Goal: Transaction & Acquisition: Purchase product/service

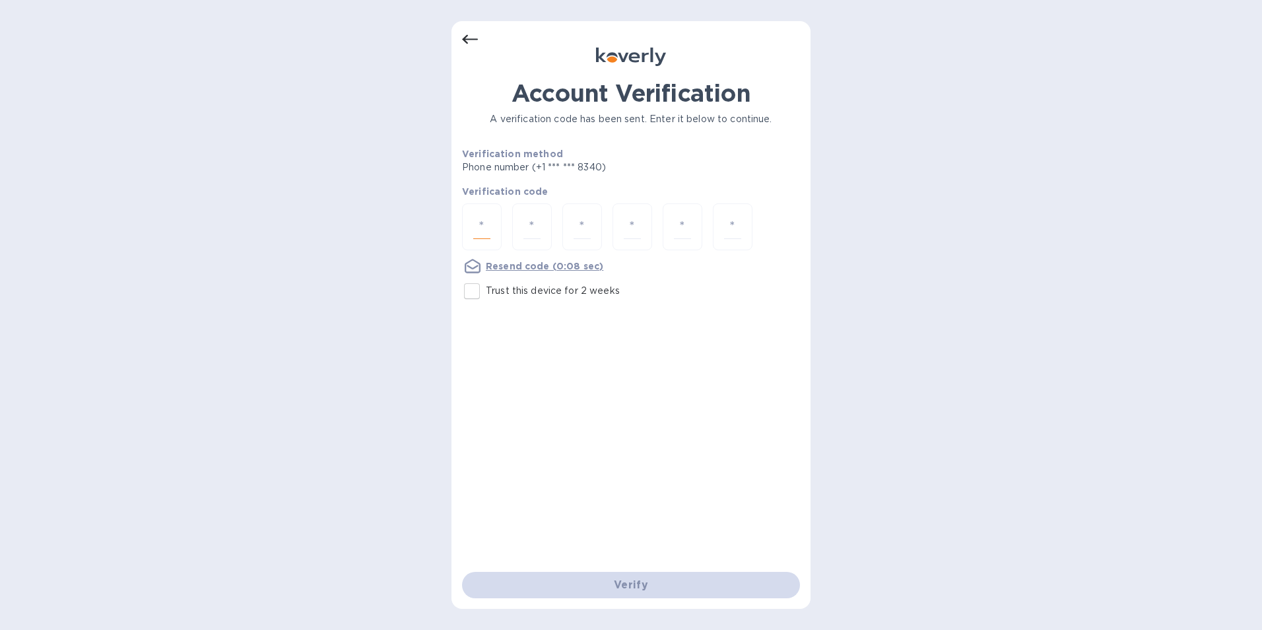
click at [482, 222] on input "number" at bounding box center [481, 226] width 17 height 24
type input "9"
type input "0"
type input "8"
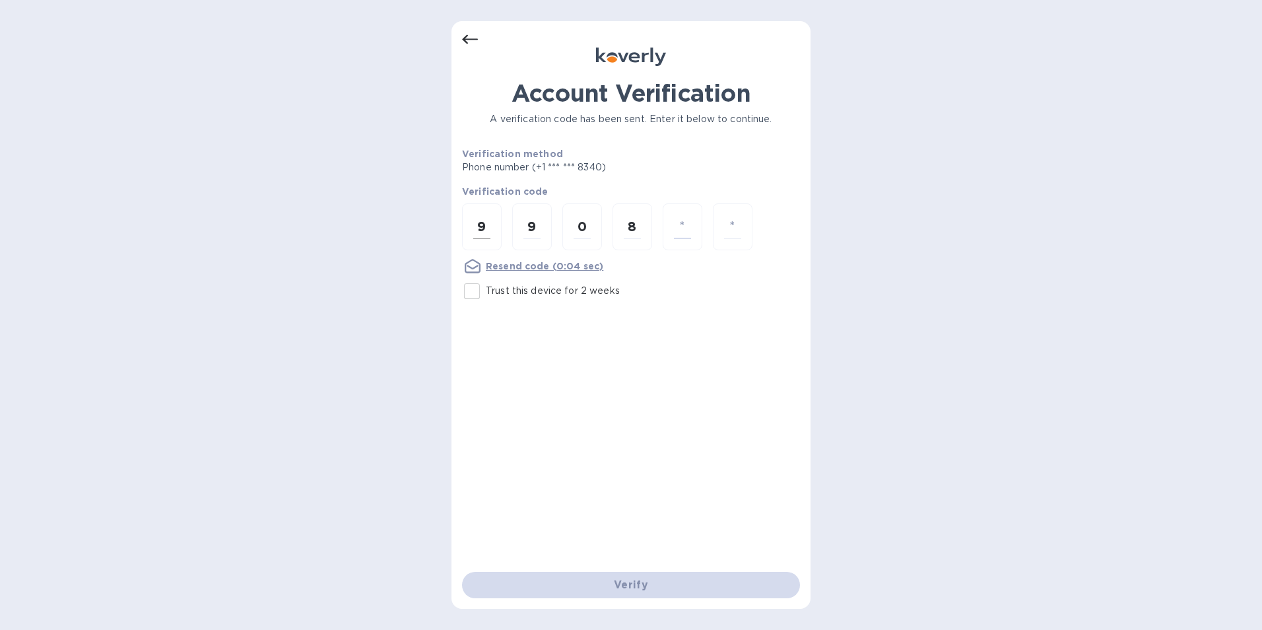
type input "1"
type input "7"
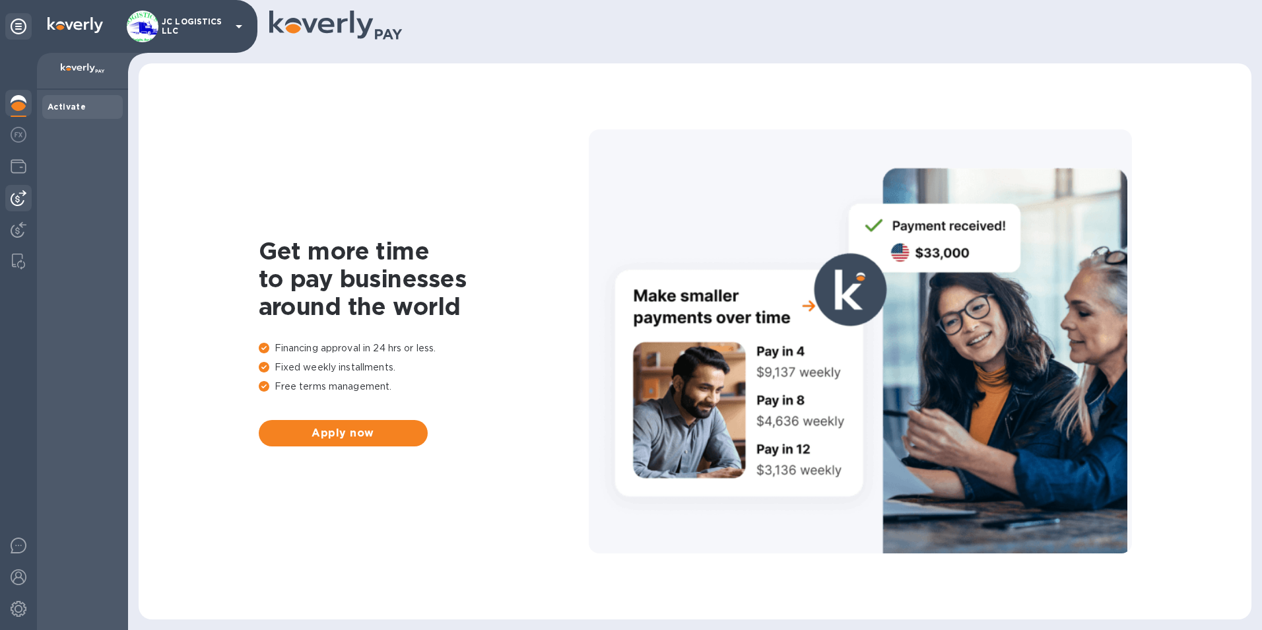
click at [18, 195] on img at bounding box center [19, 198] width 16 height 16
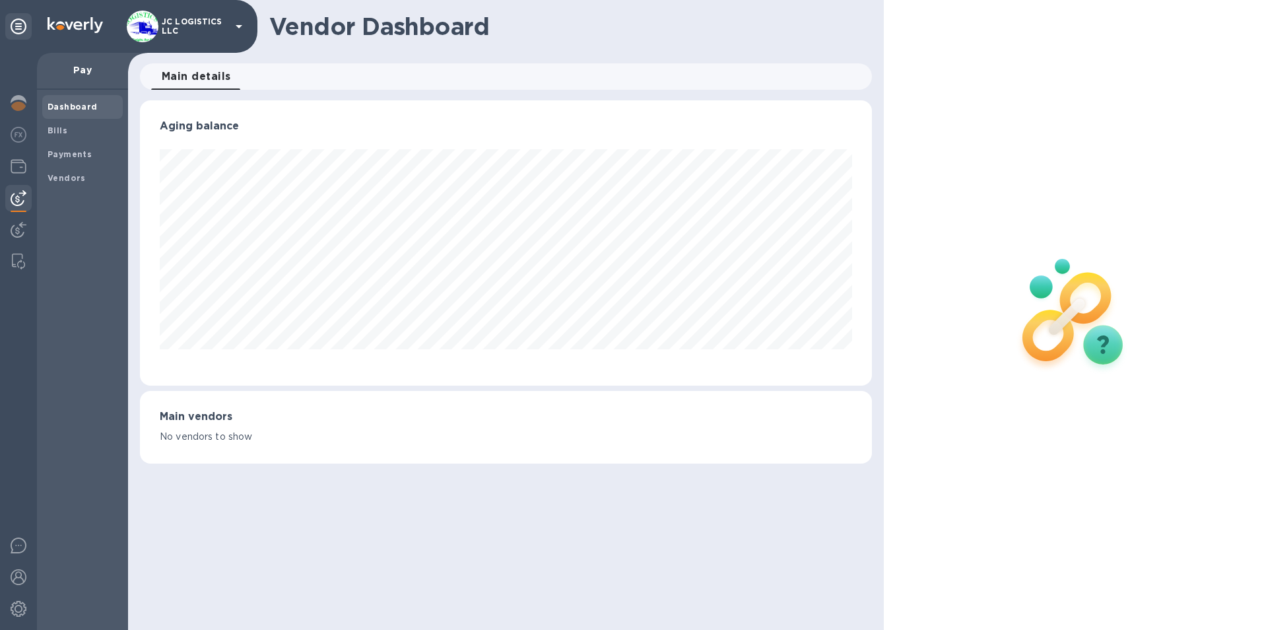
scroll to position [285, 733]
click at [57, 173] on b "Vendors" at bounding box center [67, 178] width 38 height 10
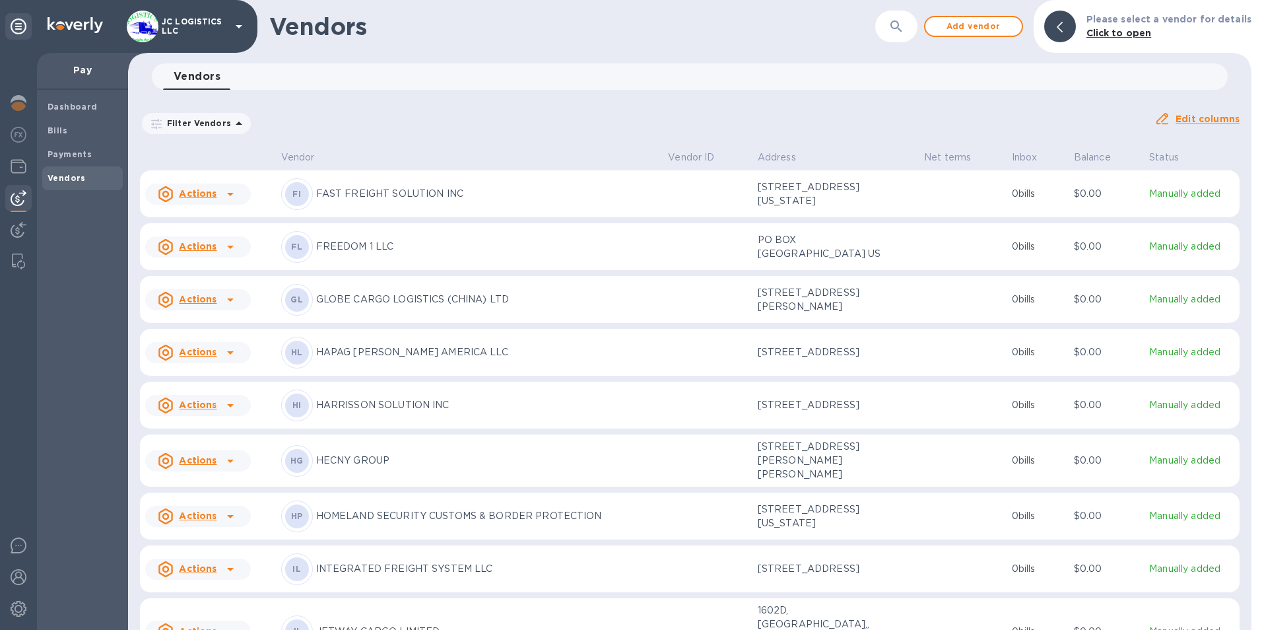
scroll to position [760, 0]
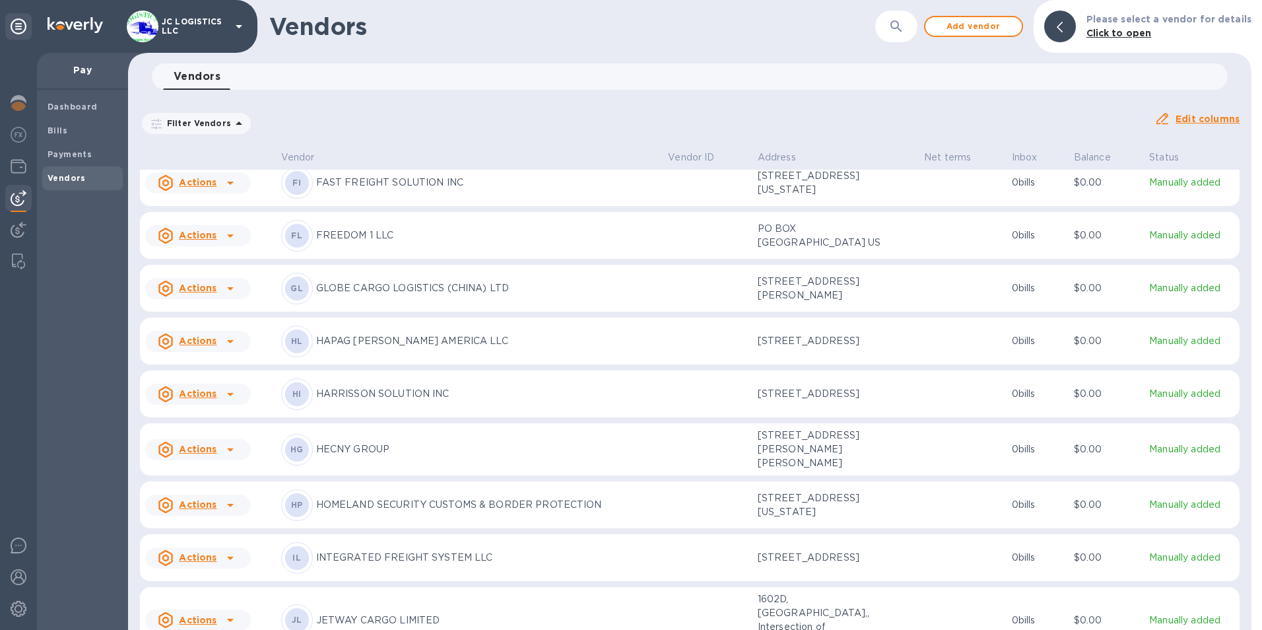
click at [419, 295] on p "GLOBE CARGO LOGISTICS (CHINA) LTD" at bounding box center [487, 288] width 342 height 14
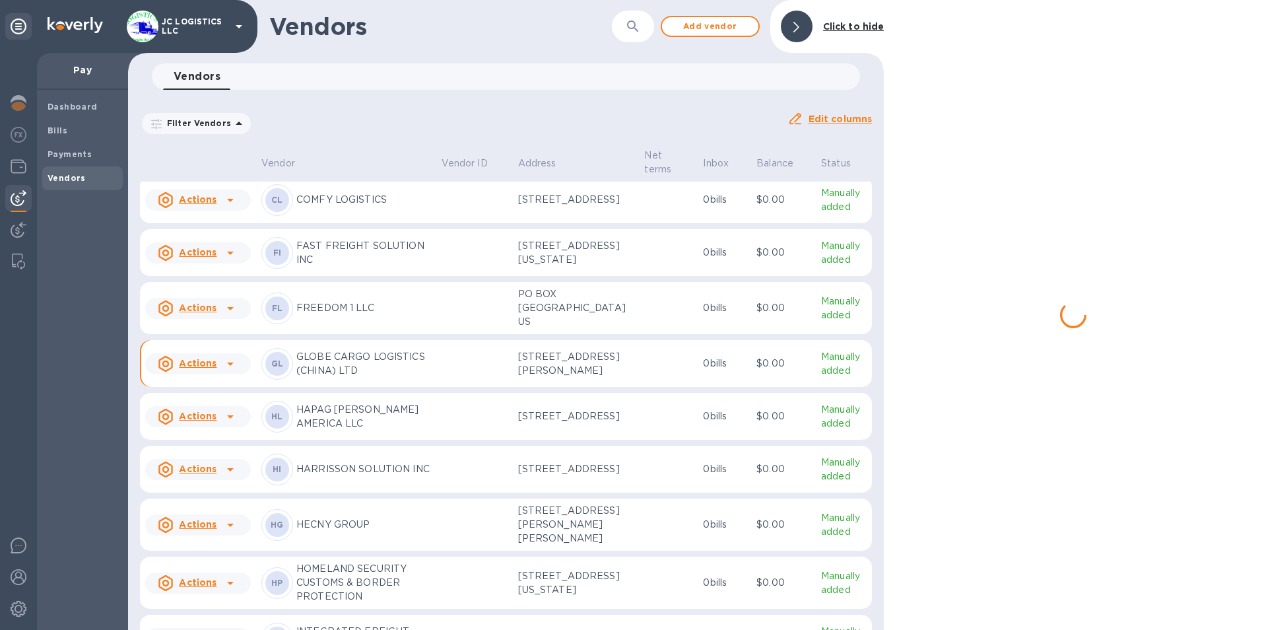
scroll to position [922, 0]
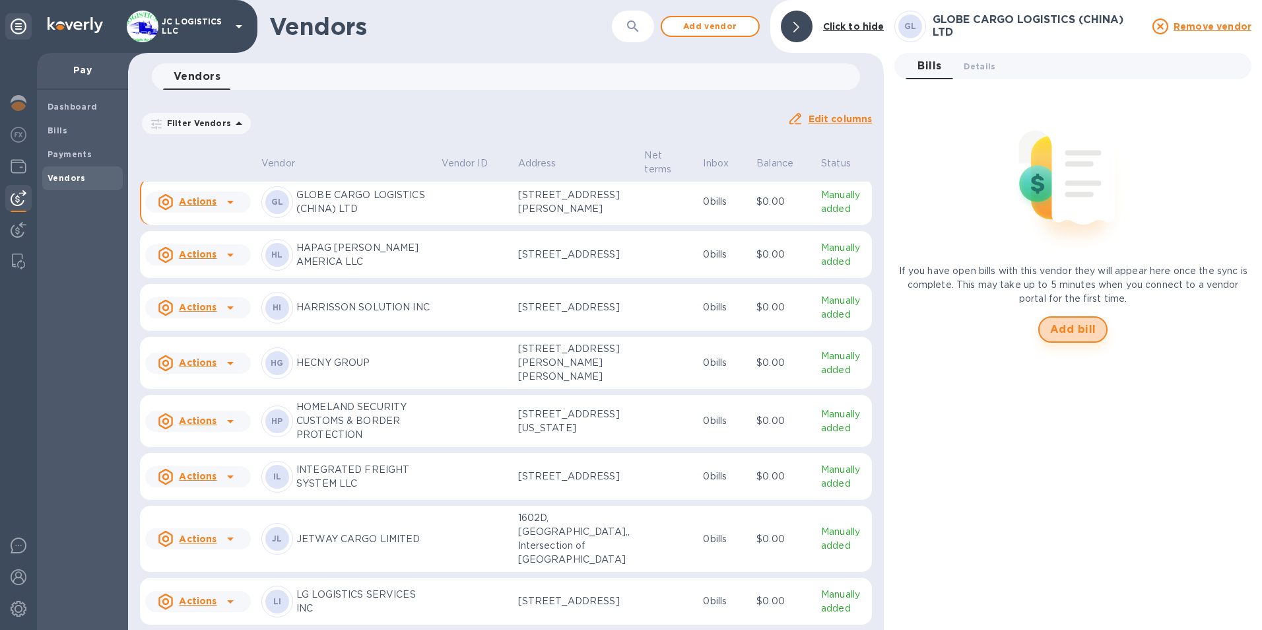
click at [1082, 327] on span "Add bill" at bounding box center [1073, 329] width 46 height 16
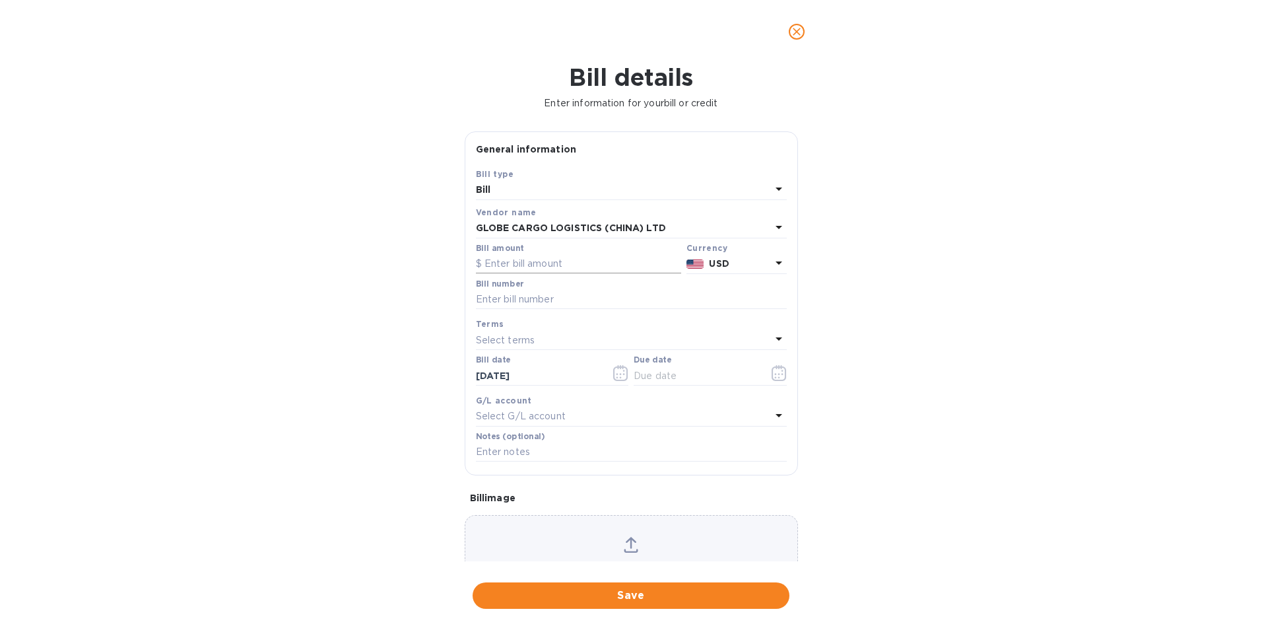
click at [515, 262] on input "text" at bounding box center [578, 264] width 205 height 20
type input "-"
click at [485, 264] on input "text" at bounding box center [578, 264] width 205 height 20
type input "4,055"
type input "D-S2507066"
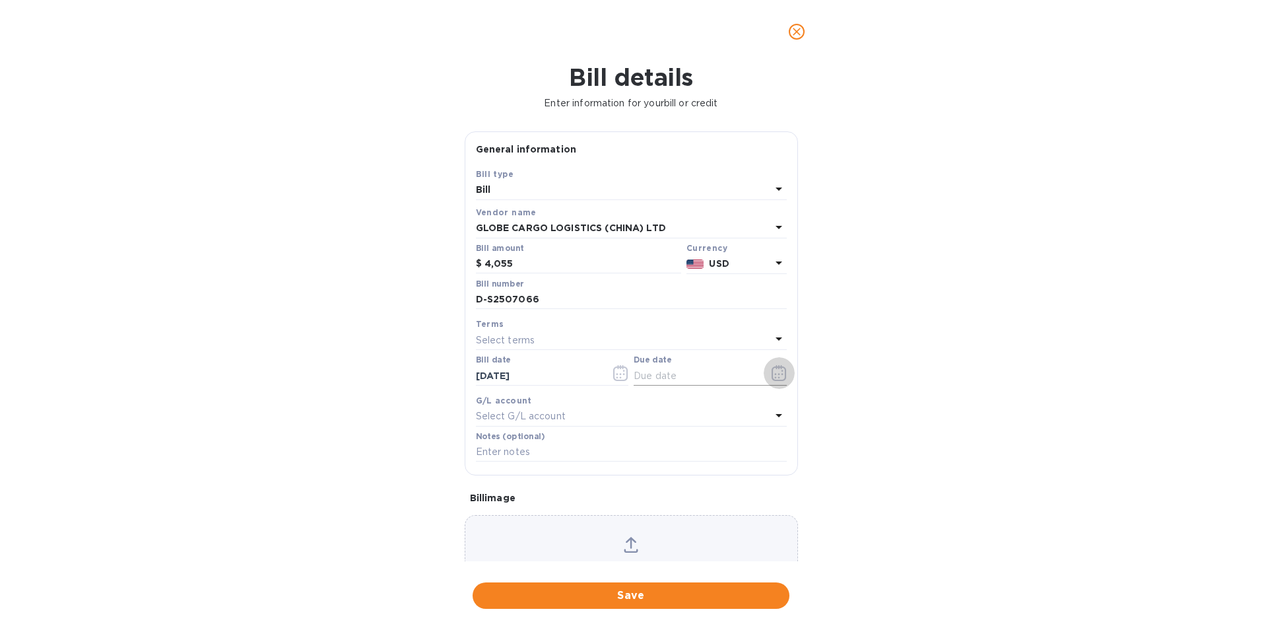
click at [775, 372] on icon "button" at bounding box center [779, 373] width 15 height 16
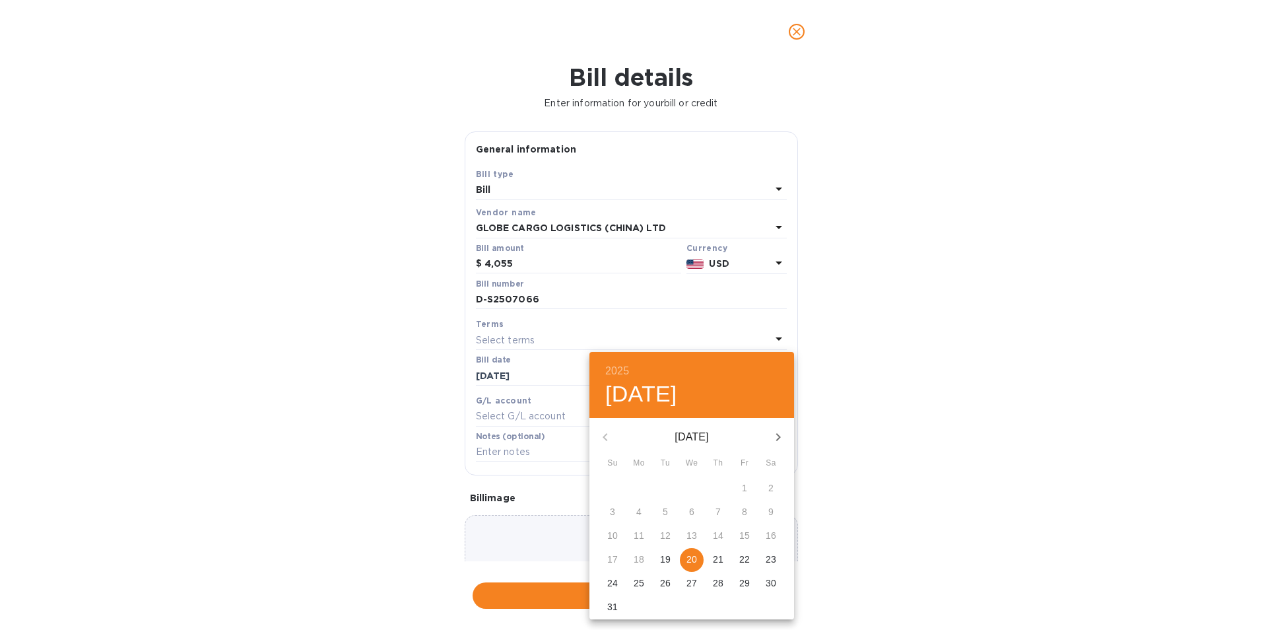
click at [684, 555] on span "20" at bounding box center [692, 558] width 24 height 13
type input "[DATE]"
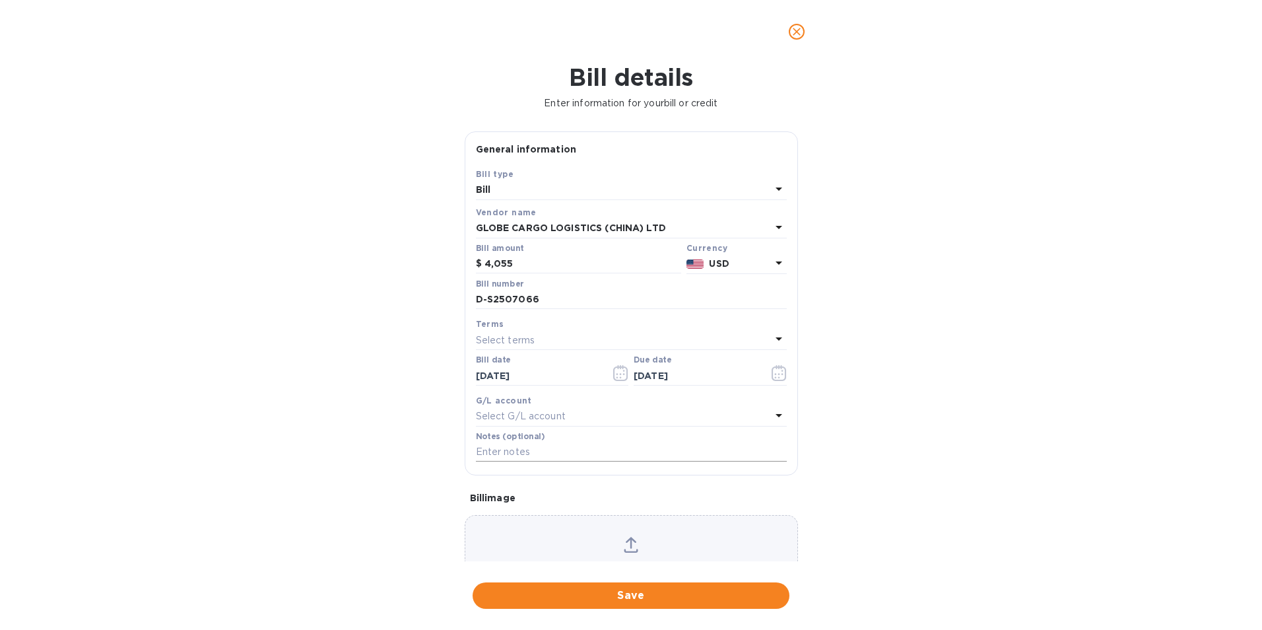
click at [545, 449] on input "text" at bounding box center [631, 452] width 311 height 20
type input "6089"
click at [626, 594] on span "Save" at bounding box center [631, 595] width 296 height 16
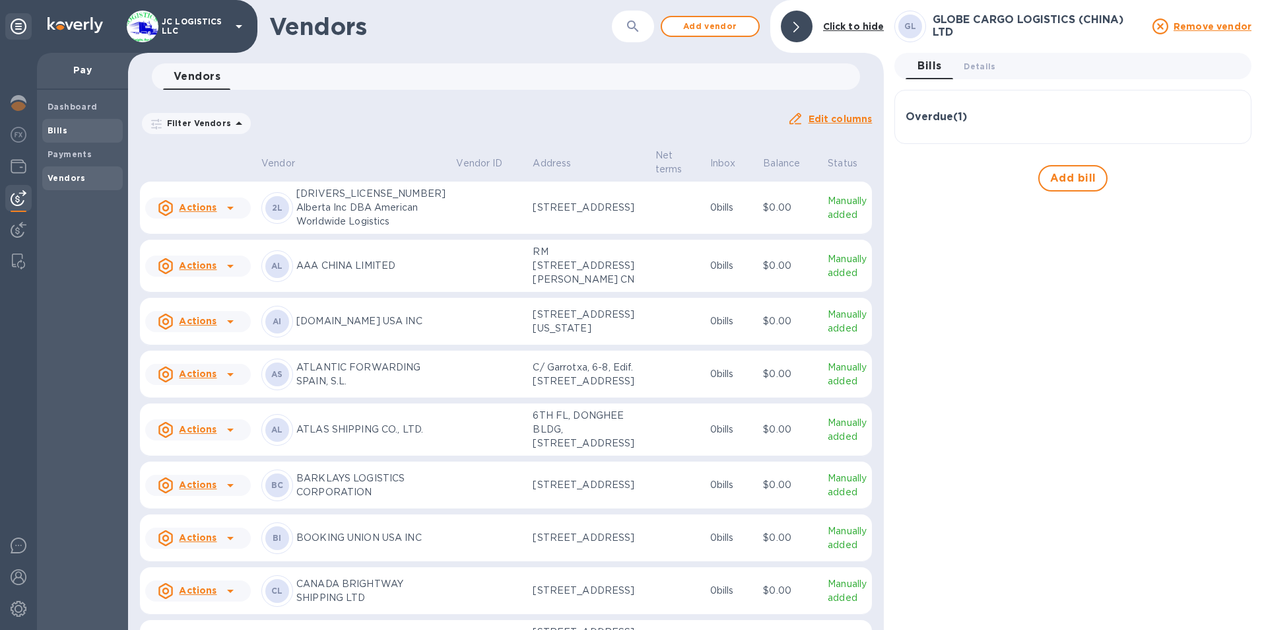
click at [53, 129] on b "Bills" at bounding box center [58, 130] width 20 height 10
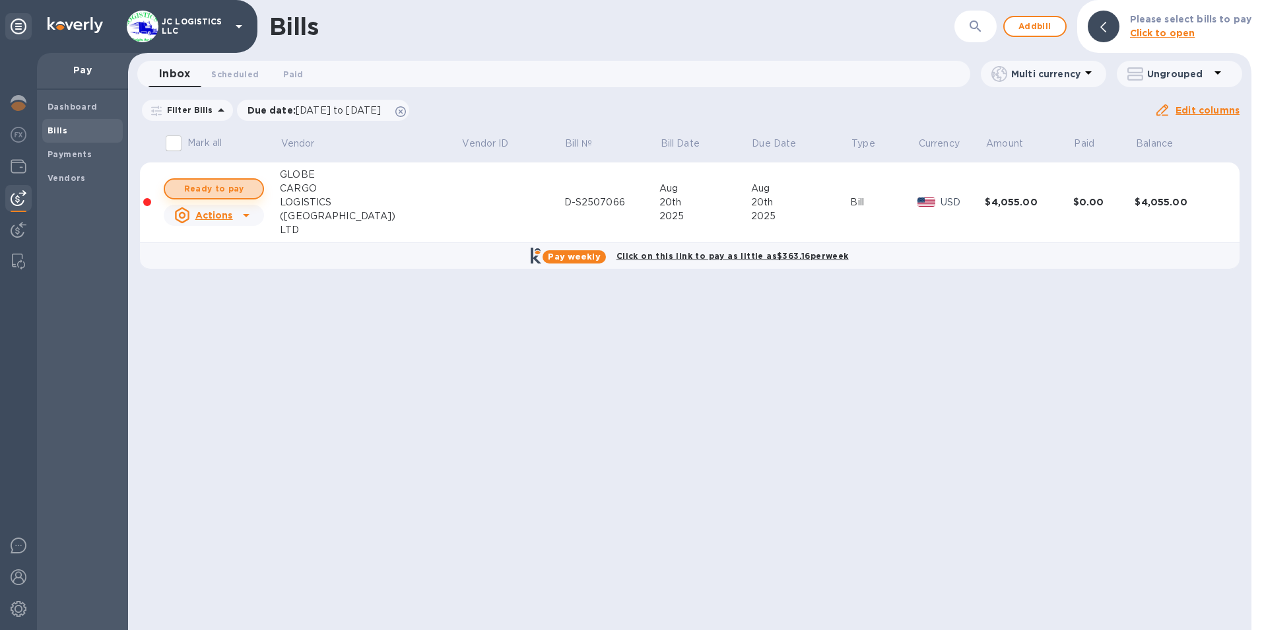
click at [234, 187] on span "Ready to pay" at bounding box center [214, 189] width 77 height 16
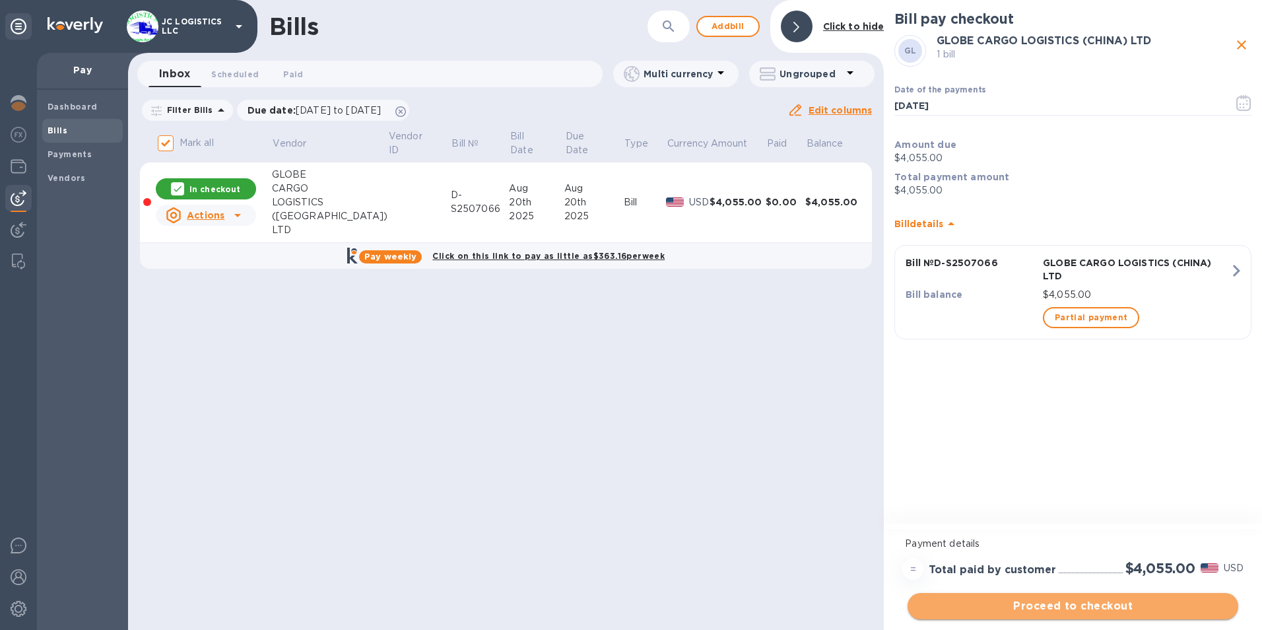
click at [1094, 607] on span "Proceed to checkout" at bounding box center [1073, 606] width 310 height 16
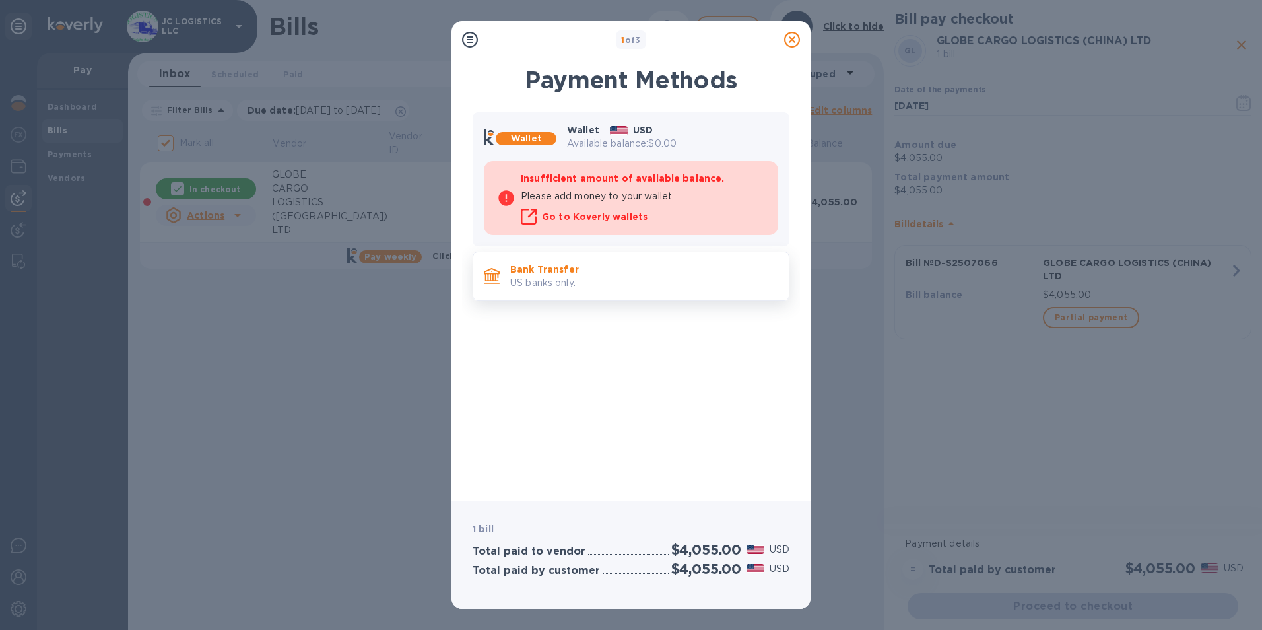
click at [585, 273] on p "Bank Transfer" at bounding box center [644, 269] width 268 height 13
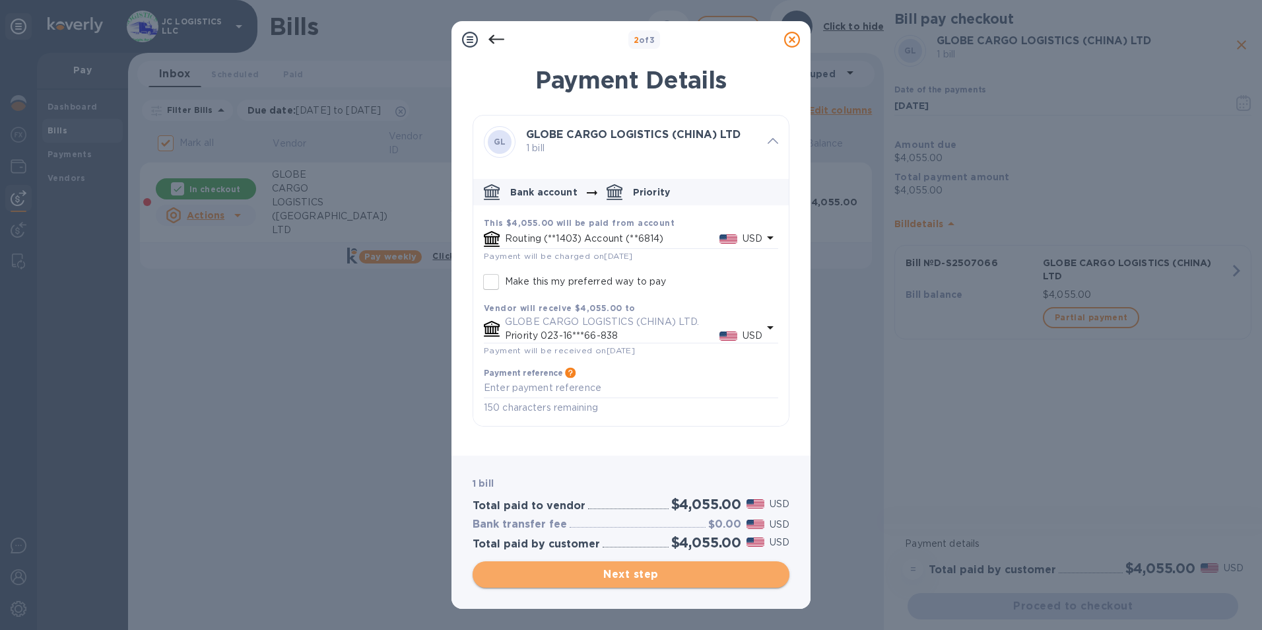
click at [641, 572] on span "Next step" at bounding box center [631, 574] width 296 height 16
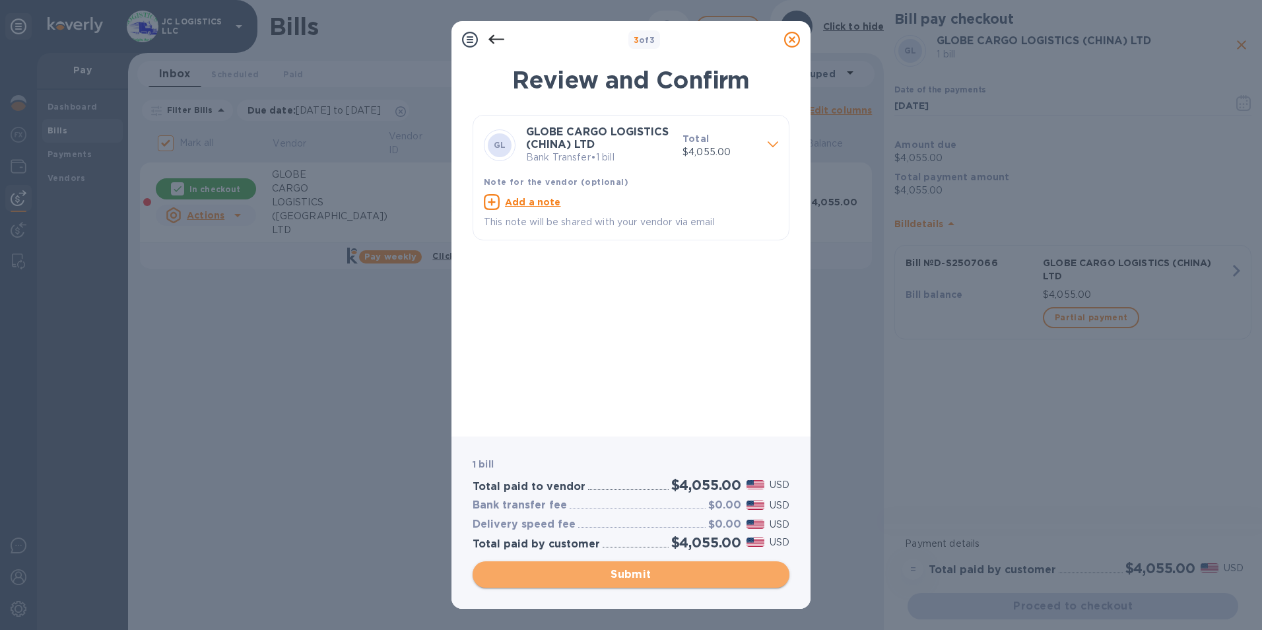
click at [641, 572] on span "Submit" at bounding box center [631, 574] width 296 height 16
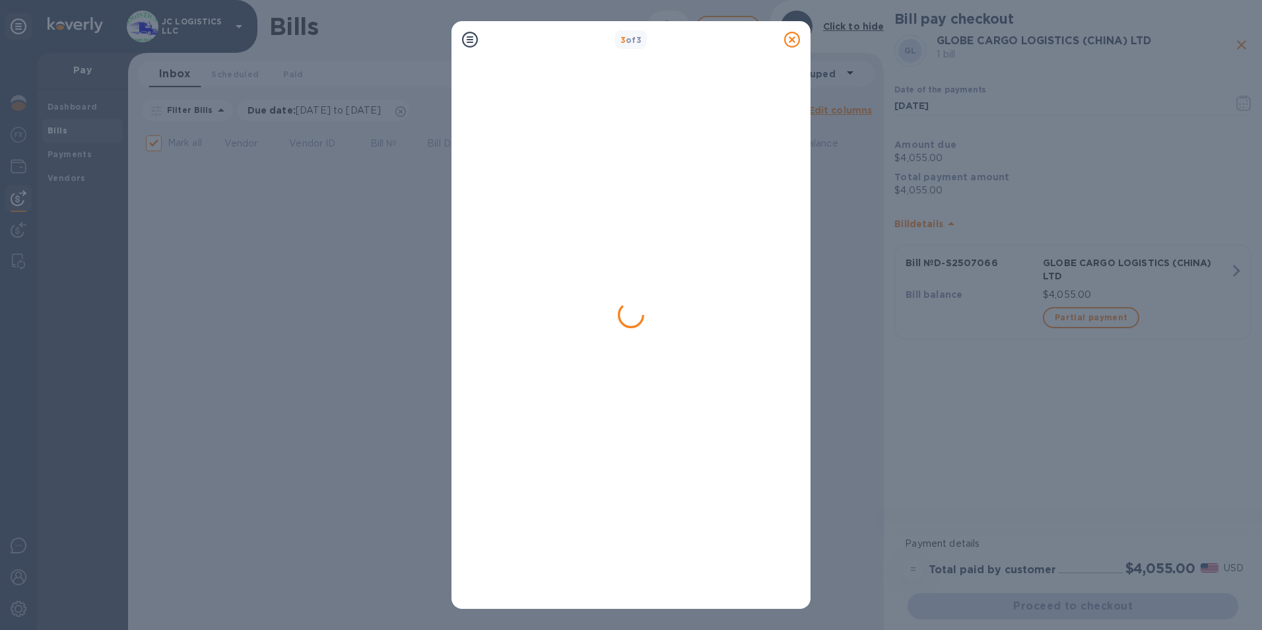
checkbox input "false"
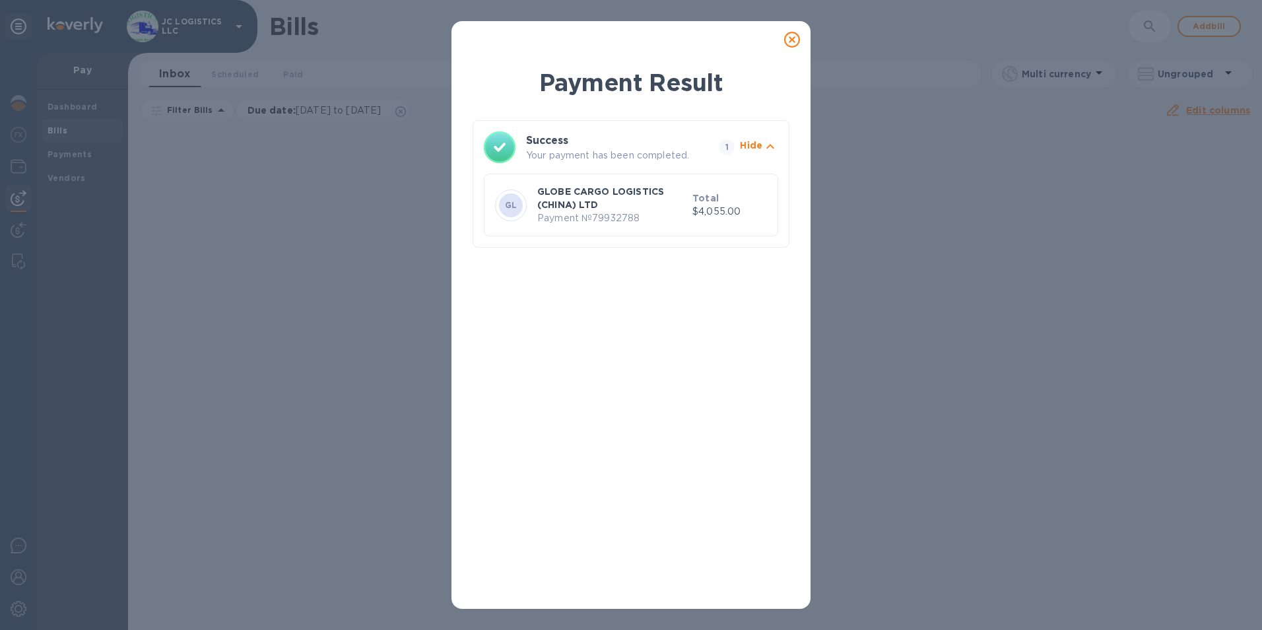
click at [793, 36] on icon at bounding box center [792, 40] width 16 height 16
